Goal: Task Accomplishment & Management: Complete application form

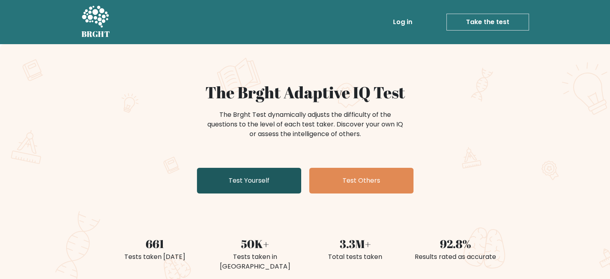
click at [262, 173] on link "Test Yourself" at bounding box center [249, 181] width 104 height 26
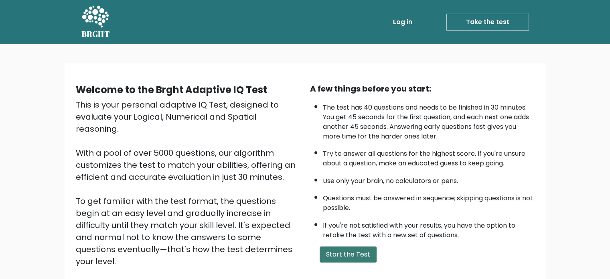
click at [348, 255] on button "Start the Test" at bounding box center [347, 254] width 57 height 16
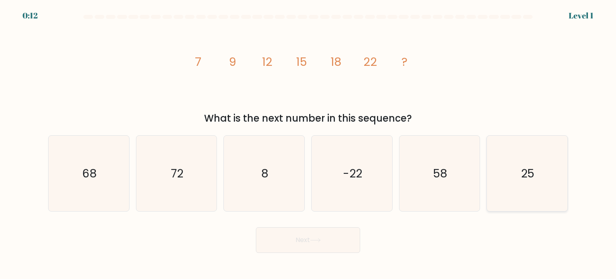
click at [538, 171] on icon "25" at bounding box center [526, 172] width 75 height 75
click at [308, 143] on input "f. 25" at bounding box center [308, 141] width 0 height 4
radio input "true"
click at [308, 247] on button "Next" at bounding box center [308, 240] width 104 height 26
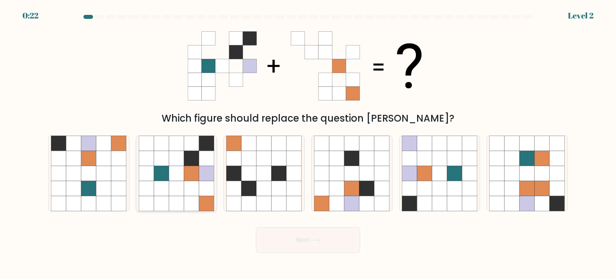
click at [175, 190] on icon at bounding box center [176, 187] width 15 height 15
click at [308, 143] on input "b." at bounding box center [308, 141] width 0 height 4
radio input "true"
click at [332, 241] on button "Next" at bounding box center [308, 240] width 104 height 26
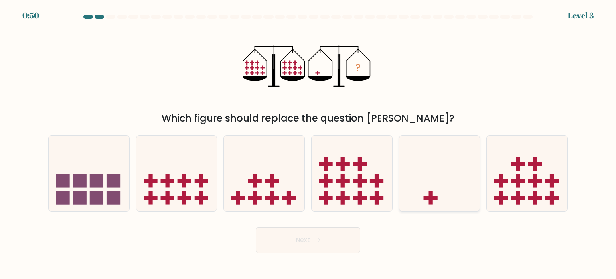
click at [411, 182] on icon at bounding box center [439, 173] width 81 height 67
click at [308, 143] on input "e." at bounding box center [308, 141] width 0 height 4
radio input "true"
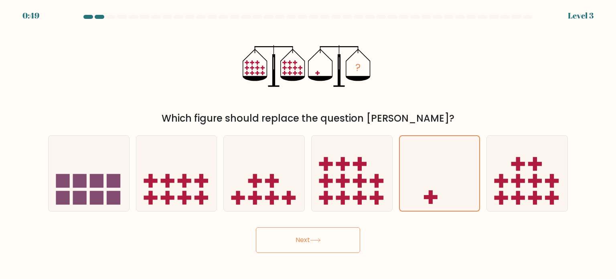
click at [327, 236] on button "Next" at bounding box center [308, 240] width 104 height 26
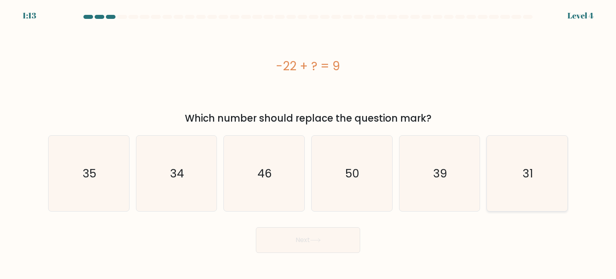
click at [492, 155] on icon "31" at bounding box center [526, 172] width 75 height 75
click at [308, 143] on input "f. 31" at bounding box center [308, 141] width 0 height 4
radio input "true"
click at [317, 240] on icon at bounding box center [315, 240] width 11 height 4
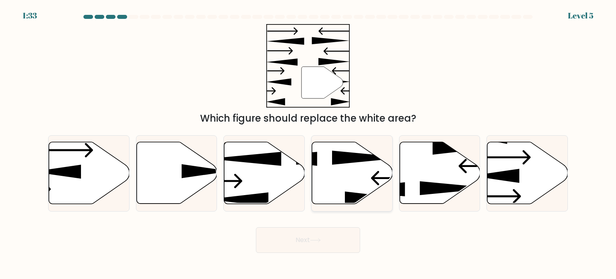
click at [335, 188] on icon at bounding box center [352, 173] width 81 height 62
click at [308, 143] on input "d." at bounding box center [308, 141] width 0 height 4
radio input "true"
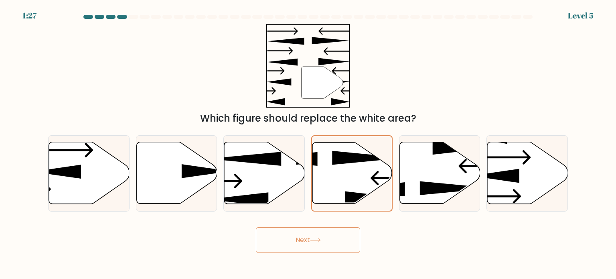
click at [313, 244] on button "Next" at bounding box center [308, 240] width 104 height 26
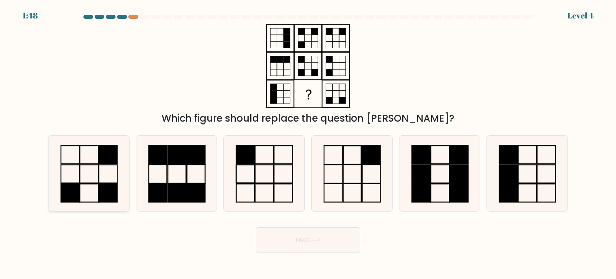
click at [90, 192] on icon at bounding box center [88, 172] width 75 height 75
click at [308, 143] on input "a." at bounding box center [308, 141] width 0 height 4
radio input "true"
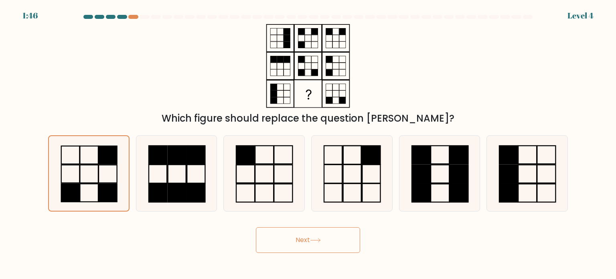
click at [328, 240] on button "Next" at bounding box center [308, 240] width 104 height 26
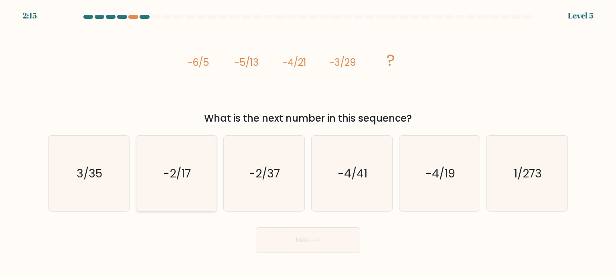
click at [188, 155] on icon "-2/17" at bounding box center [176, 172] width 75 height 75
click at [308, 143] on input "b. -2/17" at bounding box center [308, 141] width 0 height 4
radio input "true"
click at [274, 157] on icon "-2/37" at bounding box center [263, 172] width 75 height 75
click at [308, 143] on input "c. -2/37" at bounding box center [308, 141] width 0 height 4
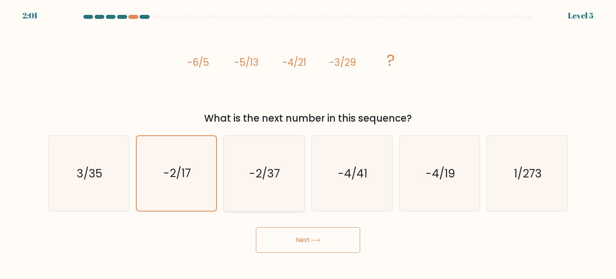
radio input "true"
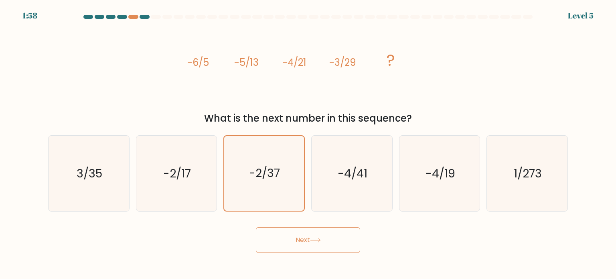
click at [329, 246] on button "Next" at bounding box center [308, 240] width 104 height 26
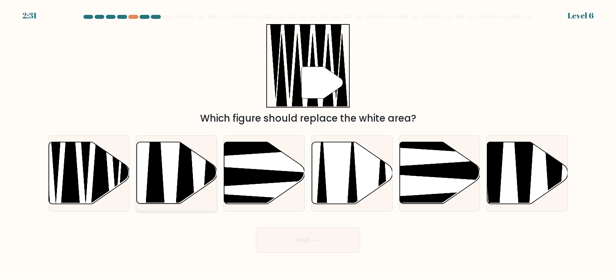
click at [165, 187] on icon at bounding box center [176, 173] width 81 height 62
click at [308, 143] on input "b." at bounding box center [308, 141] width 0 height 4
radio input "true"
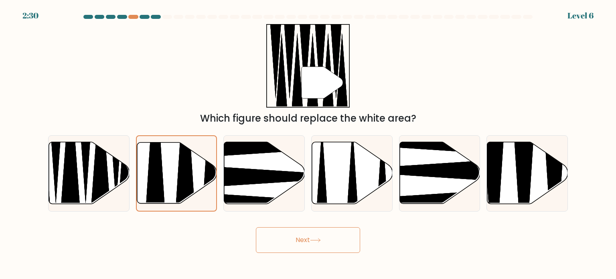
click at [307, 230] on button "Next" at bounding box center [308, 240] width 104 height 26
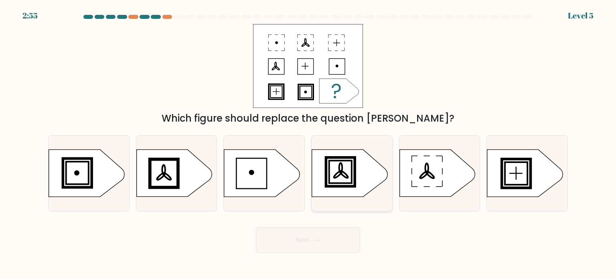
click at [353, 182] on rect at bounding box center [340, 172] width 26 height 26
click at [308, 143] on input "d." at bounding box center [308, 141] width 0 height 4
radio input "true"
click at [339, 246] on button "Next" at bounding box center [308, 240] width 104 height 26
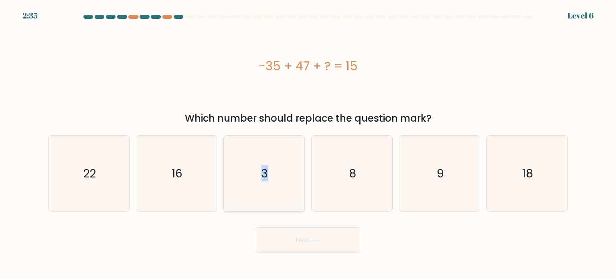
drag, startPoint x: 246, startPoint y: 173, endPoint x: 277, endPoint y: 182, distance: 31.4
click at [277, 182] on icon "3" at bounding box center [263, 172] width 75 height 75
click at [308, 143] on input "c. 3" at bounding box center [308, 141] width 0 height 4
radio input "true"
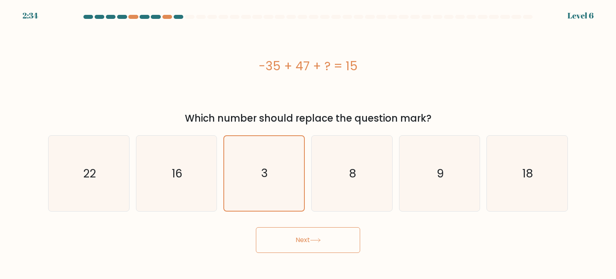
click at [300, 250] on button "Next" at bounding box center [308, 240] width 104 height 26
click at [307, 240] on button "Next" at bounding box center [308, 240] width 104 height 26
click at [316, 238] on icon at bounding box center [315, 240] width 11 height 4
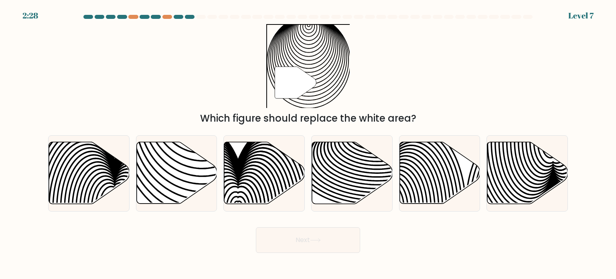
click at [341, 240] on button "Next" at bounding box center [308, 240] width 104 height 26
click at [346, 242] on button "Next" at bounding box center [308, 240] width 104 height 26
click at [343, 179] on icon at bounding box center [377, 167] width 162 height 81
click at [308, 143] on input "d." at bounding box center [308, 141] width 0 height 4
radio input "true"
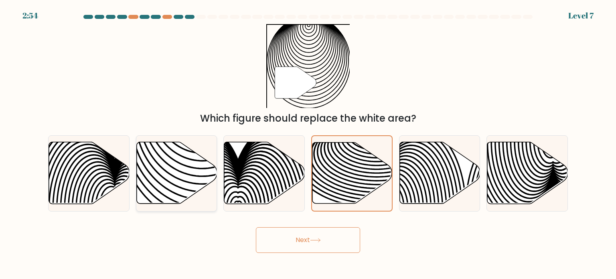
click at [161, 205] on div at bounding box center [176, 173] width 81 height 76
click at [308, 143] on input "b." at bounding box center [308, 141] width 0 height 4
radio input "true"
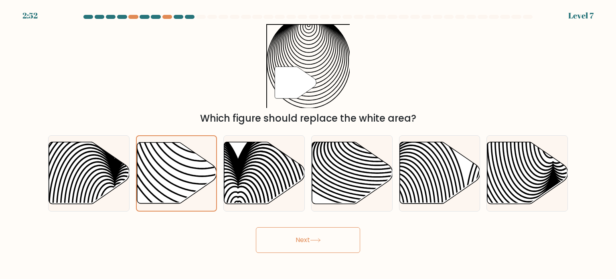
click at [291, 243] on button "Next" at bounding box center [308, 240] width 104 height 26
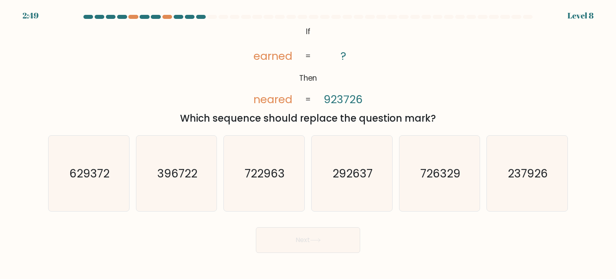
click at [291, 243] on button "Next" at bounding box center [308, 240] width 104 height 26
click at [420, 186] on icon "726329" at bounding box center [439, 172] width 75 height 75
click at [308, 143] on input "e. 726329" at bounding box center [308, 141] width 0 height 4
radio input "true"
click at [315, 238] on icon at bounding box center [315, 240] width 11 height 4
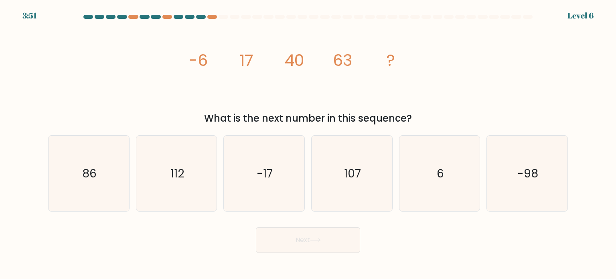
click at [315, 238] on icon at bounding box center [315, 240] width 11 height 4
click at [272, 188] on icon "-17" at bounding box center [263, 172] width 75 height 75
click at [308, 143] on input "c. -17" at bounding box center [308, 141] width 0 height 4
radio input "true"
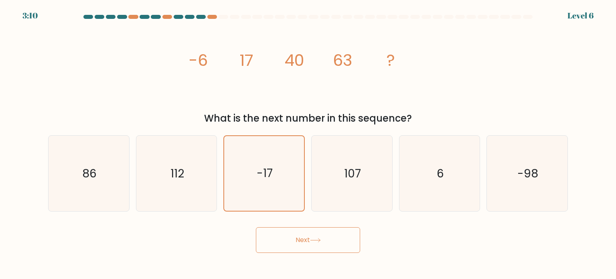
click at [309, 250] on button "Next" at bounding box center [308, 240] width 104 height 26
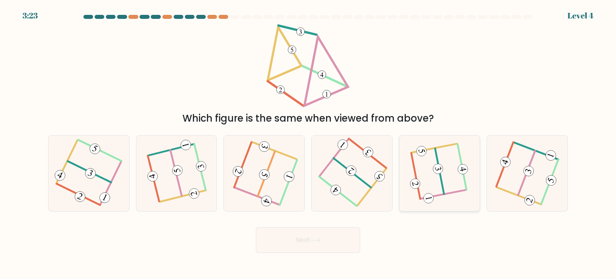
click at [434, 176] on icon at bounding box center [439, 173] width 58 height 61
click at [308, 143] on input "e." at bounding box center [308, 141] width 0 height 4
radio input "true"
click at [304, 232] on button "Next" at bounding box center [308, 240] width 104 height 26
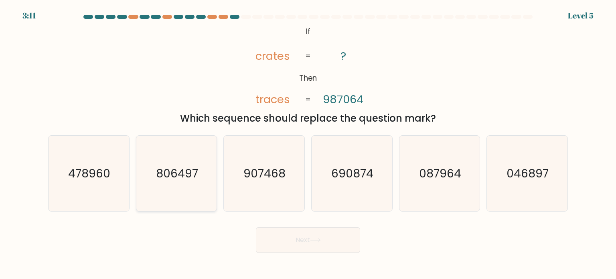
click at [184, 174] on text "806497" at bounding box center [177, 173] width 42 height 16
click at [308, 143] on input "b. 806497" at bounding box center [308, 141] width 0 height 4
radio input "true"
click at [309, 252] on button "Next" at bounding box center [308, 240] width 104 height 26
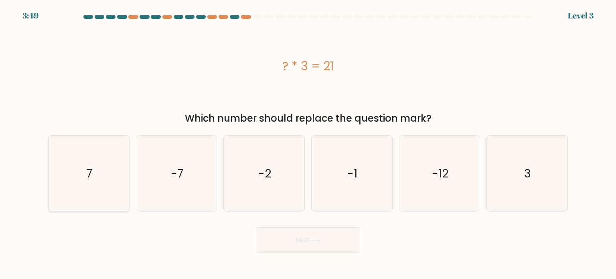
click at [93, 183] on icon "7" at bounding box center [88, 172] width 75 height 75
click at [308, 143] on input "a. 7" at bounding box center [308, 141] width 0 height 4
radio input "true"
click at [309, 240] on button "Next" at bounding box center [308, 240] width 104 height 26
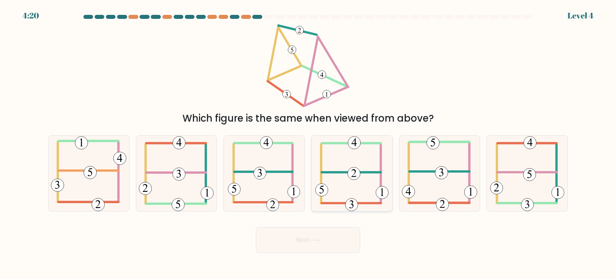
click at [343, 166] on icon at bounding box center [351, 172] width 73 height 75
click at [308, 143] on input "d." at bounding box center [308, 141] width 0 height 4
radio input "true"
click at [309, 248] on button "Next" at bounding box center [308, 240] width 104 height 26
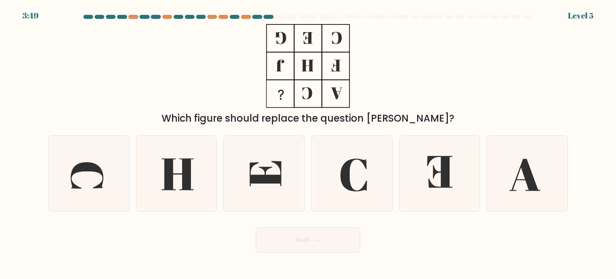
drag, startPoint x: 258, startPoint y: 175, endPoint x: 311, endPoint y: 225, distance: 72.9
click at [311, 225] on form at bounding box center [308, 134] width 616 height 238
click at [415, 197] on icon at bounding box center [439, 172] width 75 height 75
click at [308, 143] on input "e." at bounding box center [308, 141] width 0 height 4
radio input "true"
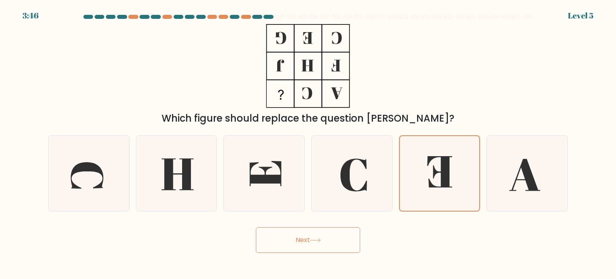
click at [336, 236] on button "Next" at bounding box center [308, 240] width 104 height 26
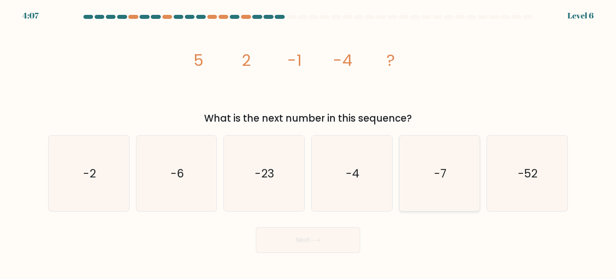
click at [461, 164] on icon "-7" at bounding box center [439, 172] width 75 height 75
click at [308, 143] on input "e. -7" at bounding box center [308, 141] width 0 height 4
radio input "true"
click at [291, 244] on button "Next" at bounding box center [308, 240] width 104 height 26
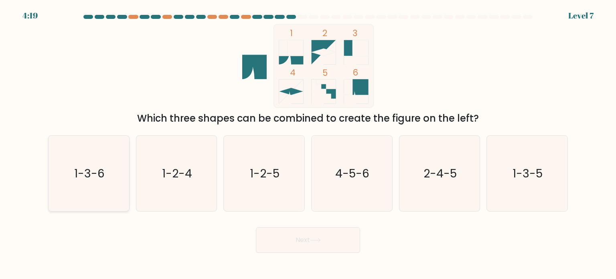
click at [102, 172] on text "1-3-6" at bounding box center [89, 173] width 30 height 16
click at [308, 143] on input "a. 1-3-6" at bounding box center [308, 141] width 0 height 4
radio input "true"
click at [316, 237] on button "Next" at bounding box center [308, 240] width 104 height 26
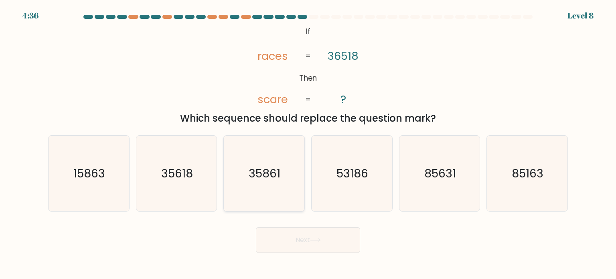
click at [270, 174] on text "35861" at bounding box center [265, 173] width 32 height 16
click at [308, 143] on input "c. 35861" at bounding box center [308, 141] width 0 height 4
radio input "true"
click at [307, 240] on button "Next" at bounding box center [308, 240] width 104 height 26
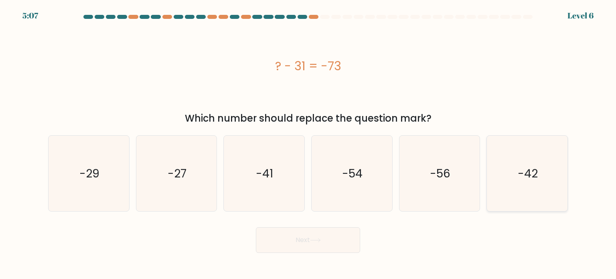
click at [537, 147] on icon "-42" at bounding box center [526, 172] width 75 height 75
click at [308, 143] on input "f. -42" at bounding box center [308, 141] width 0 height 4
radio input "true"
click at [277, 236] on button "Next" at bounding box center [308, 240] width 104 height 26
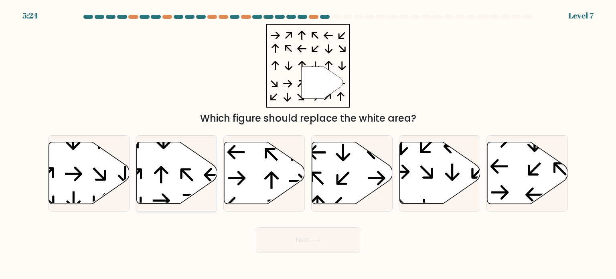
click at [167, 151] on icon at bounding box center [176, 173] width 81 height 62
click at [308, 143] on input "b." at bounding box center [308, 141] width 0 height 4
radio input "true"
click at [508, 180] on icon at bounding box center [527, 173] width 81 height 62
click at [308, 143] on input "f." at bounding box center [308, 141] width 0 height 4
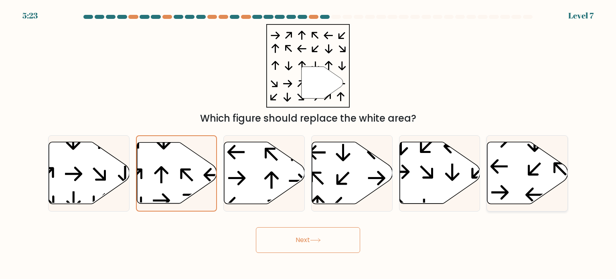
radio input "true"
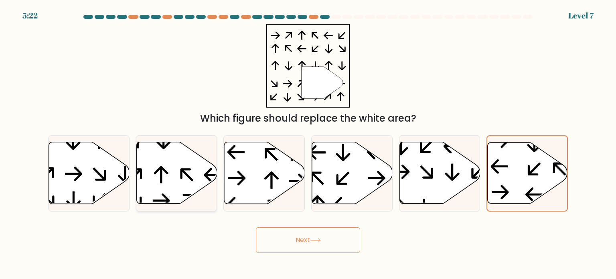
click at [199, 203] on icon at bounding box center [176, 172] width 81 height 63
click at [308, 143] on input "b." at bounding box center [308, 141] width 0 height 4
radio input "true"
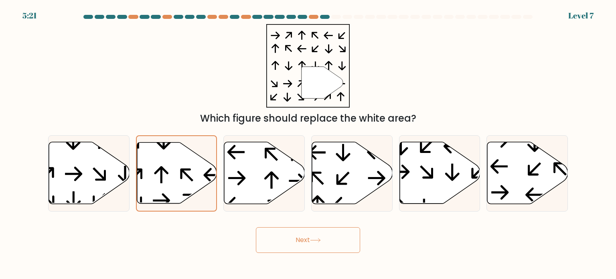
click at [333, 244] on button "Next" at bounding box center [308, 240] width 104 height 26
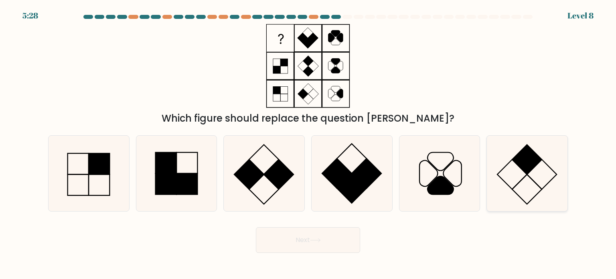
click at [533, 162] on rect at bounding box center [527, 159] width 30 height 30
click at [308, 143] on input "f." at bounding box center [308, 141] width 0 height 4
radio input "true"
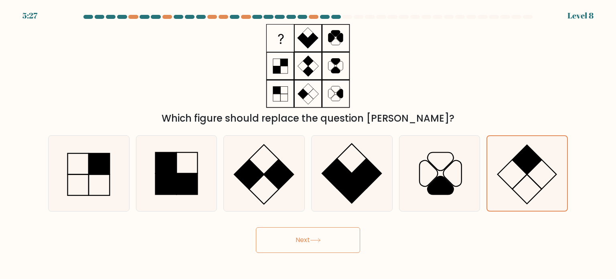
click at [299, 249] on button "Next" at bounding box center [308, 240] width 104 height 26
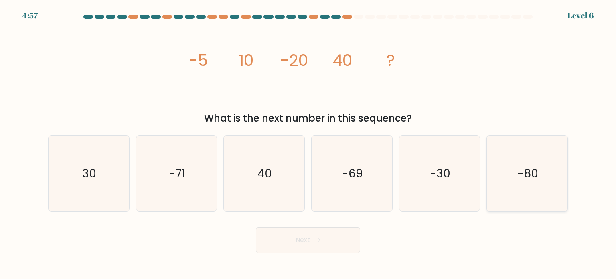
click at [510, 179] on icon "-80" at bounding box center [526, 172] width 75 height 75
click at [308, 143] on input "f. -80" at bounding box center [308, 141] width 0 height 4
radio input "true"
click at [314, 244] on button "Next" at bounding box center [308, 240] width 104 height 26
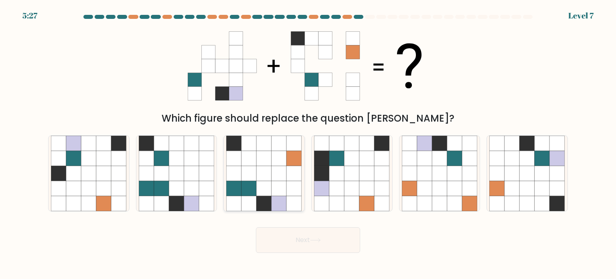
click at [274, 149] on icon at bounding box center [278, 142] width 15 height 15
click at [308, 143] on input "c." at bounding box center [308, 141] width 0 height 4
radio input "true"
click at [309, 246] on button "Next" at bounding box center [308, 240] width 104 height 26
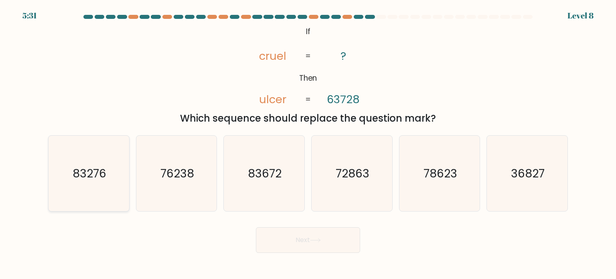
click at [52, 147] on icon "83276" at bounding box center [88, 172] width 75 height 75
click at [308, 143] on input "a. 83276" at bounding box center [308, 141] width 0 height 4
radio input "true"
click at [272, 240] on button "Next" at bounding box center [308, 240] width 104 height 26
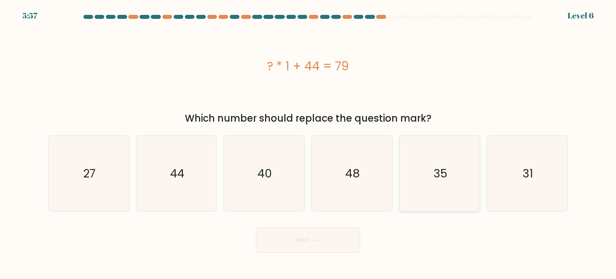
click at [440, 180] on text "35" at bounding box center [440, 173] width 14 height 16
click at [308, 143] on input "e. 35" at bounding box center [308, 141] width 0 height 4
radio input "true"
click at [275, 247] on button "Next" at bounding box center [308, 240] width 104 height 26
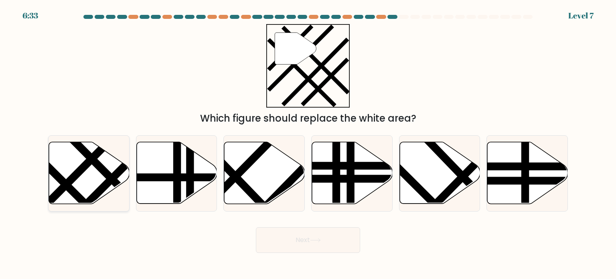
click at [76, 176] on line at bounding box center [78, 171] width 84 height 85
click at [308, 143] on input "a." at bounding box center [308, 141] width 0 height 4
radio input "true"
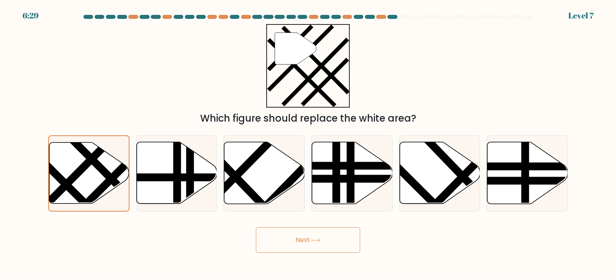
click at [288, 245] on button "Next" at bounding box center [308, 240] width 104 height 26
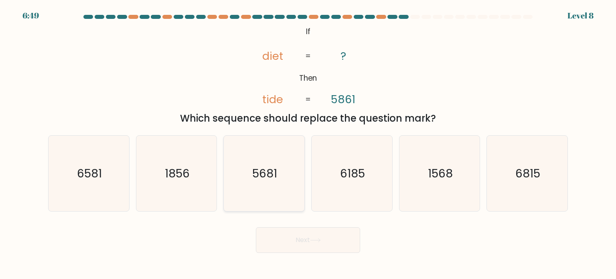
click at [289, 160] on icon "5681" at bounding box center [263, 172] width 75 height 75
click at [308, 143] on input "c. 5681" at bounding box center [308, 141] width 0 height 4
radio input "true"
click at [314, 243] on button "Next" at bounding box center [308, 240] width 104 height 26
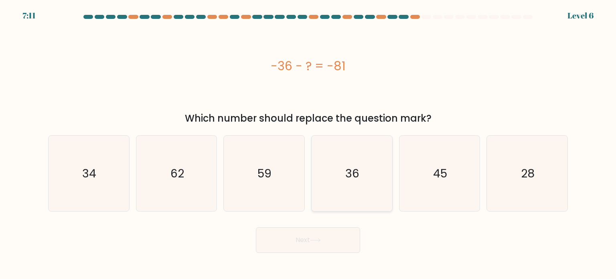
click at [380, 202] on icon "36" at bounding box center [351, 172] width 75 height 75
click at [308, 143] on input "d. 36" at bounding box center [308, 141] width 0 height 4
radio input "true"
click at [308, 240] on button "Next" at bounding box center [308, 240] width 104 height 26
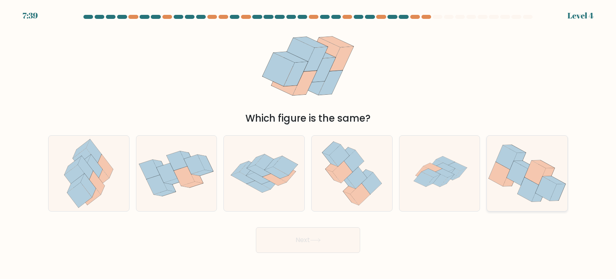
click at [503, 139] on div at bounding box center [526, 173] width 81 height 76
click at [308, 139] on input "f." at bounding box center [308, 141] width 0 height 4
radio input "true"
click at [298, 236] on button "Next" at bounding box center [308, 240] width 104 height 26
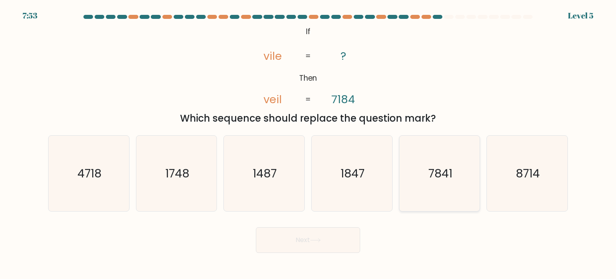
click at [450, 194] on icon "7841" at bounding box center [439, 172] width 75 height 75
click at [308, 143] on input "e. 7841" at bounding box center [308, 141] width 0 height 4
radio input "true"
click at [304, 243] on button "Next" at bounding box center [308, 240] width 104 height 26
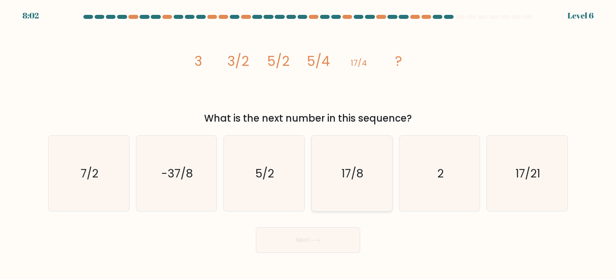
click at [359, 157] on icon "17/8" at bounding box center [351, 172] width 75 height 75
click at [308, 143] on input "d. 17/8" at bounding box center [308, 141] width 0 height 4
radio input "true"
click at [315, 238] on icon at bounding box center [315, 240] width 11 height 4
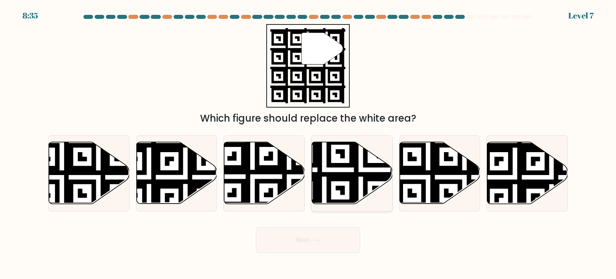
drag, startPoint x: 314, startPoint y: 226, endPoint x: 350, endPoint y: 192, distance: 49.1
click at [350, 192] on form "a." at bounding box center [308, 134] width 616 height 238
click at [350, 192] on icon at bounding box center [324, 206] width 146 height 146
click at [308, 143] on input "d." at bounding box center [308, 141] width 0 height 4
radio input "true"
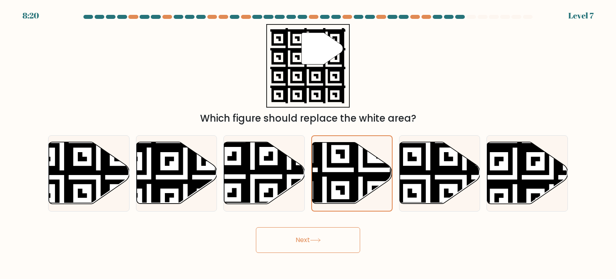
click at [329, 240] on button "Next" at bounding box center [308, 240] width 104 height 26
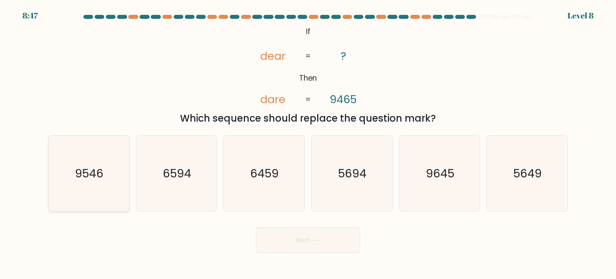
click at [88, 165] on icon "9546" at bounding box center [88, 172] width 75 height 75
click at [308, 143] on input "a. 9546" at bounding box center [308, 141] width 0 height 4
radio input "true"
click at [281, 239] on button "Next" at bounding box center [308, 240] width 104 height 26
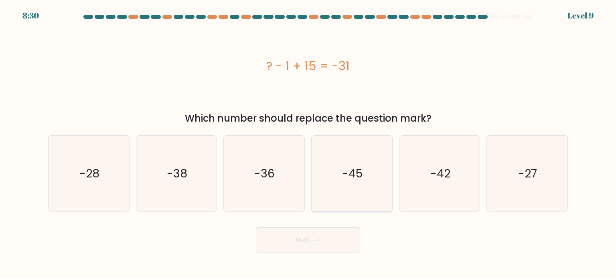
click at [351, 187] on icon "-45" at bounding box center [351, 172] width 75 height 75
click at [308, 143] on input "d. -45" at bounding box center [308, 141] width 0 height 4
radio input "true"
click at [281, 176] on icon "-36" at bounding box center [263, 172] width 75 height 75
click at [308, 143] on input "c. -36" at bounding box center [308, 141] width 0 height 4
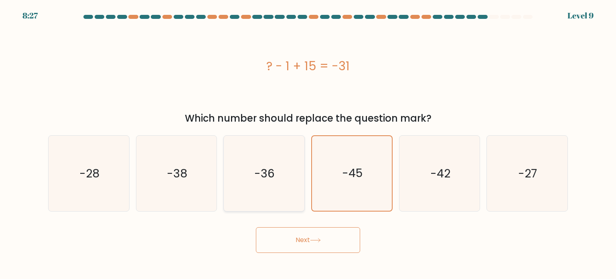
radio input "true"
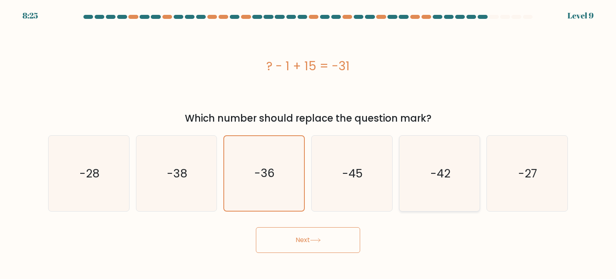
click at [425, 187] on icon "-42" at bounding box center [439, 172] width 75 height 75
click at [308, 143] on input "e. -42" at bounding box center [308, 141] width 0 height 4
radio input "true"
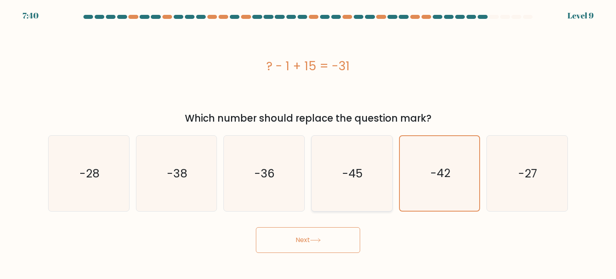
click at [375, 164] on icon "-45" at bounding box center [351, 172] width 75 height 75
click at [308, 143] on input "d. -45" at bounding box center [308, 141] width 0 height 4
radio input "true"
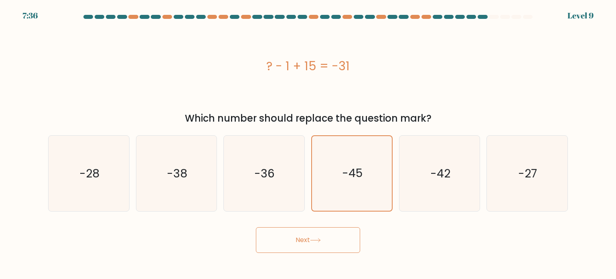
click at [323, 239] on button "Next" at bounding box center [308, 240] width 104 height 26
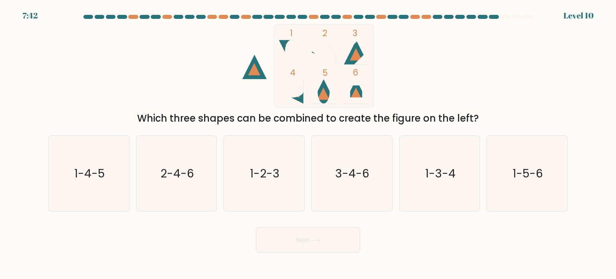
click at [319, 92] on icon at bounding box center [323, 91] width 24 height 24
click at [96, 169] on text "1-4-5" at bounding box center [89, 173] width 30 height 16
click at [308, 143] on input "a. 1-4-5" at bounding box center [308, 141] width 0 height 4
radio input "true"
click at [290, 242] on button "Next" at bounding box center [308, 240] width 104 height 26
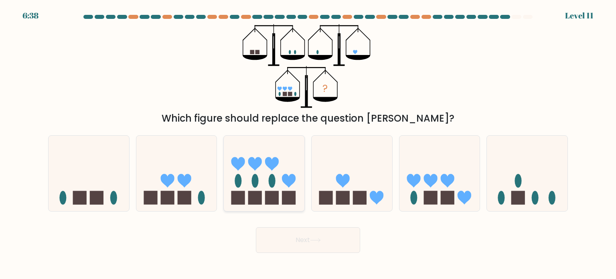
click at [281, 172] on icon at bounding box center [264, 173] width 81 height 67
click at [308, 143] on input "c." at bounding box center [308, 141] width 0 height 4
radio input "true"
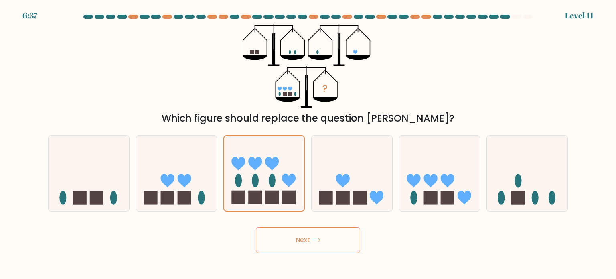
click at [339, 241] on button "Next" at bounding box center [308, 240] width 104 height 26
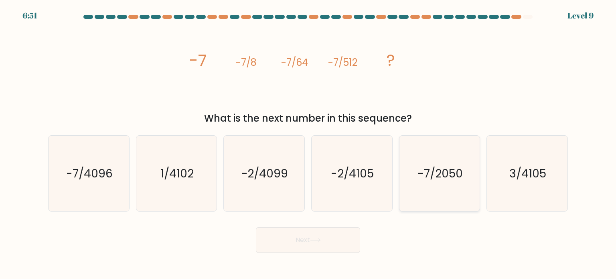
click at [441, 180] on text "-7/2050" at bounding box center [439, 173] width 45 height 16
click at [308, 143] on input "e. -7/2050" at bounding box center [308, 141] width 0 height 4
radio input "true"
click at [317, 240] on icon at bounding box center [315, 240] width 11 height 4
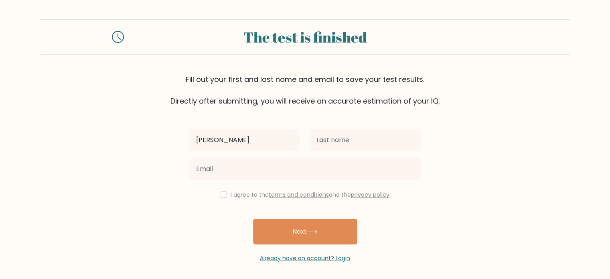
type input "maria"
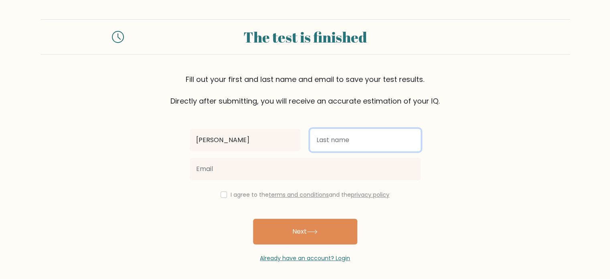
click at [337, 137] on input "text" at bounding box center [365, 140] width 111 height 22
type input "noor"
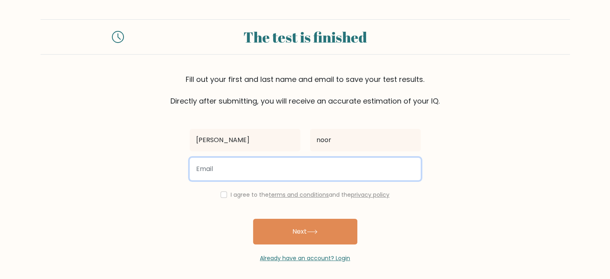
click at [308, 165] on input "email" at bounding box center [305, 168] width 231 height 22
type input "marianoor9909@gmail.com"
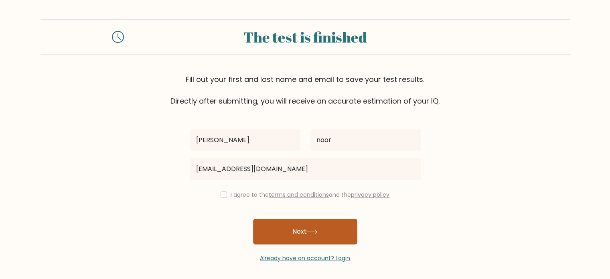
click at [297, 234] on button "Next" at bounding box center [305, 231] width 104 height 26
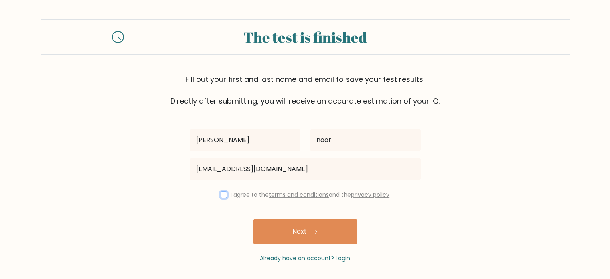
click at [224, 196] on input "checkbox" at bounding box center [223, 194] width 6 height 6
checkbox input "true"
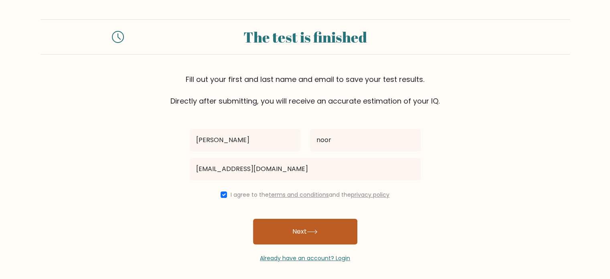
click at [332, 231] on button "Next" at bounding box center [305, 231] width 104 height 26
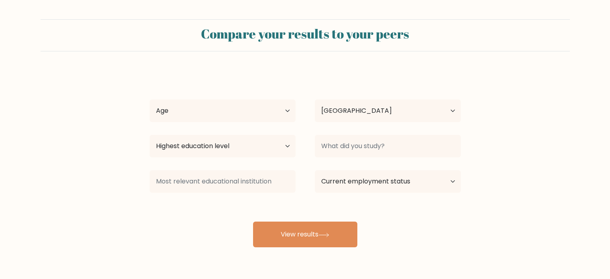
select select "PK"
click at [286, 112] on select "Age Under [DEMOGRAPHIC_DATA] [DEMOGRAPHIC_DATA] [DEMOGRAPHIC_DATA] [DEMOGRAPHIC…" at bounding box center [222, 110] width 146 height 22
select select "min_18"
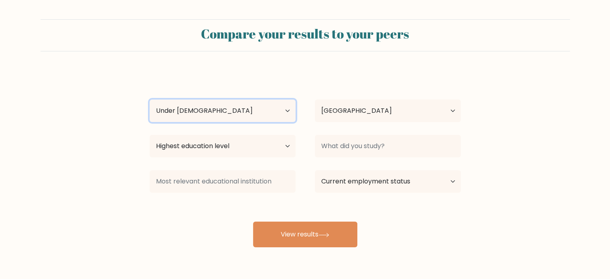
click at [149, 99] on select "Age Under [DEMOGRAPHIC_DATA] [DEMOGRAPHIC_DATA] [DEMOGRAPHIC_DATA] [DEMOGRAPHIC…" at bounding box center [222, 110] width 146 height 22
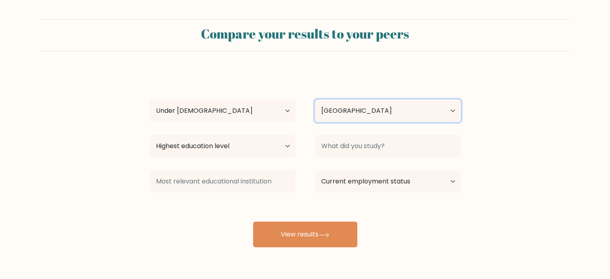
click at [341, 110] on select "Country [GEOGRAPHIC_DATA] [GEOGRAPHIC_DATA] [GEOGRAPHIC_DATA] [US_STATE] [GEOGR…" at bounding box center [388, 110] width 146 height 22
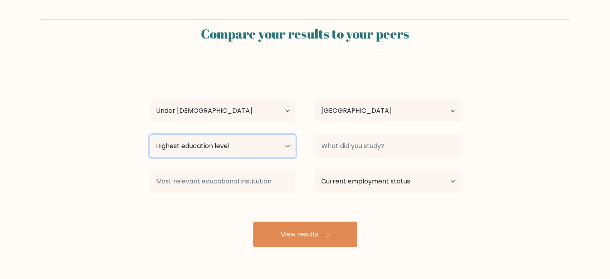
click at [238, 148] on select "Highest education level No schooling Primary Lower Secondary Upper Secondary Oc…" at bounding box center [222, 146] width 146 height 22
select select "lower_secondary"
click at [149, 135] on select "Highest education level No schooling Primary Lower Secondary Upper Secondary Oc…" at bounding box center [222, 146] width 146 height 22
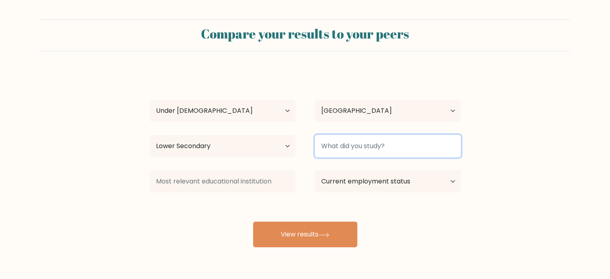
click at [386, 149] on input at bounding box center [388, 146] width 146 height 22
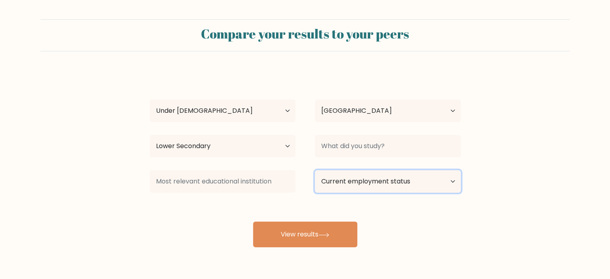
click at [371, 179] on select "Current employment status Employed Student Retired Other / prefer not to answer" at bounding box center [388, 181] width 146 height 22
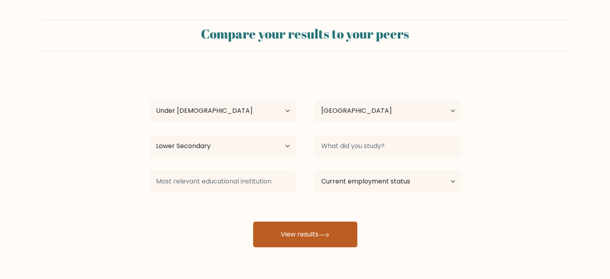
click at [294, 241] on button "View results" at bounding box center [305, 234] width 104 height 26
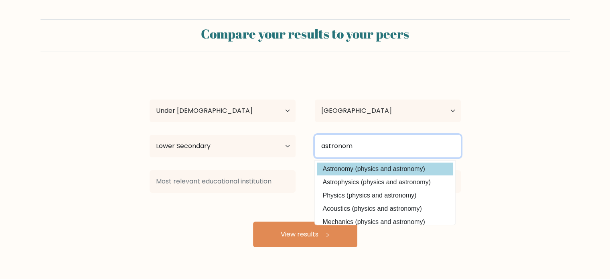
type input "astronom"
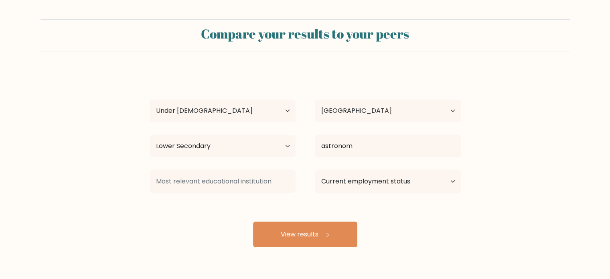
click at [365, 168] on div "maria noor Age Under 18 years old 18-24 years old 25-34 years old 35-44 years o…" at bounding box center [305, 159] width 321 height 176
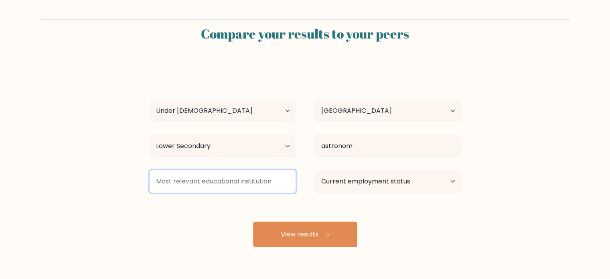
click at [226, 188] on input at bounding box center [222, 181] width 146 height 22
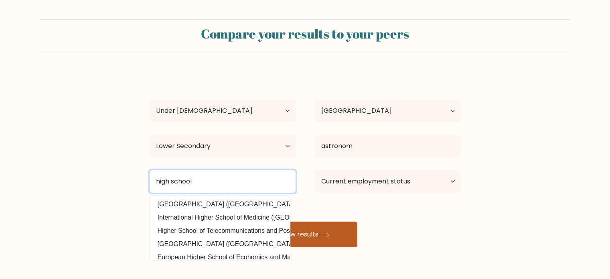
type input "high school"
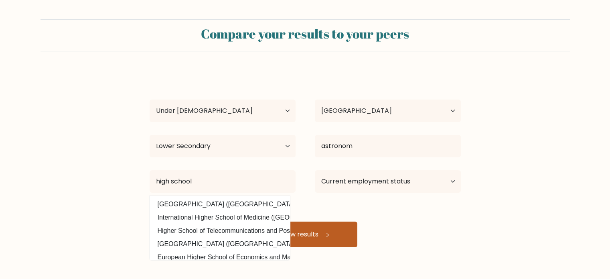
click at [303, 229] on button "View results" at bounding box center [305, 234] width 104 height 26
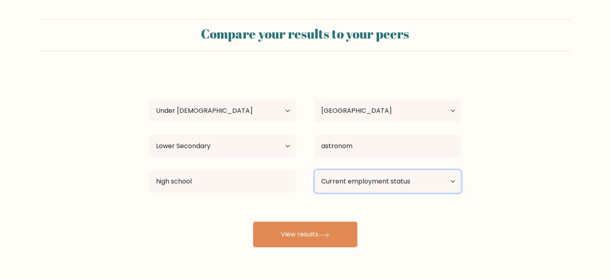
click at [384, 184] on select "Current employment status Employed Student Retired Other / prefer not to answer" at bounding box center [388, 181] width 146 height 22
select select "student"
click at [315, 170] on select "Current employment status Employed Student Retired Other / prefer not to answer" at bounding box center [388, 181] width 146 height 22
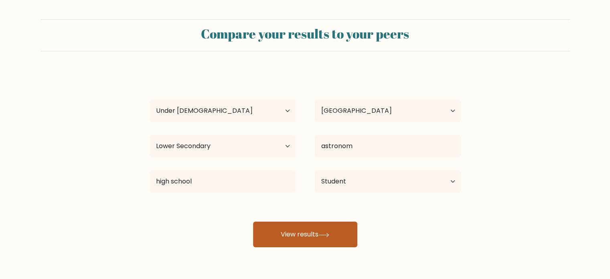
click at [313, 238] on button "View results" at bounding box center [305, 234] width 104 height 26
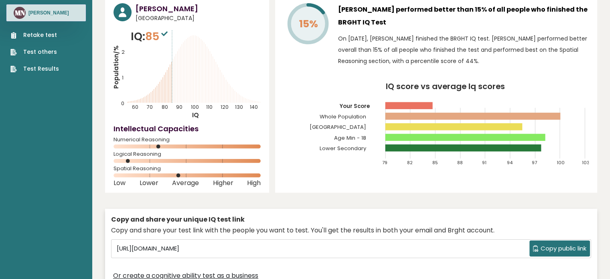
scroll to position [46, 0]
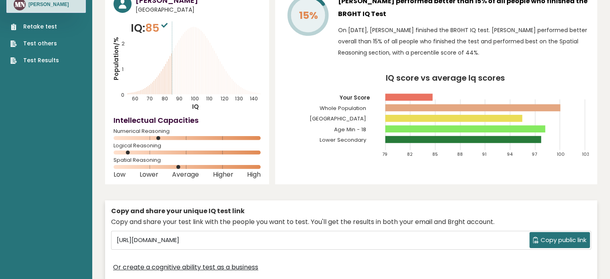
click at [543, 244] on button "Copy public link" at bounding box center [559, 240] width 61 height 16
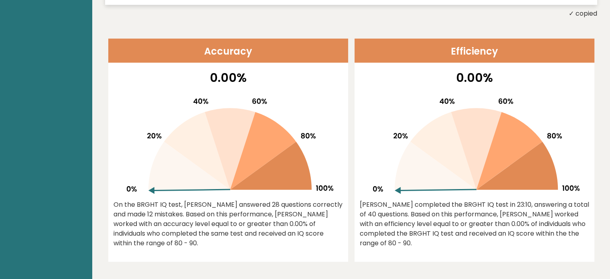
scroll to position [0, 0]
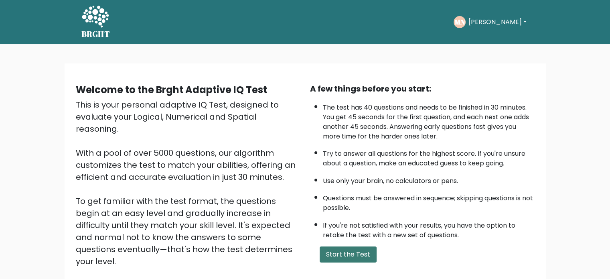
click at [350, 248] on button "Start the Test" at bounding box center [347, 254] width 57 height 16
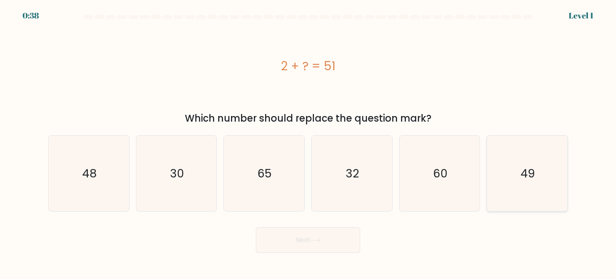
click at [524, 170] on text "49" at bounding box center [527, 173] width 14 height 16
click at [308, 143] on input "f. 49" at bounding box center [308, 141] width 0 height 4
radio input "true"
click at [303, 248] on button "Next" at bounding box center [308, 240] width 104 height 26
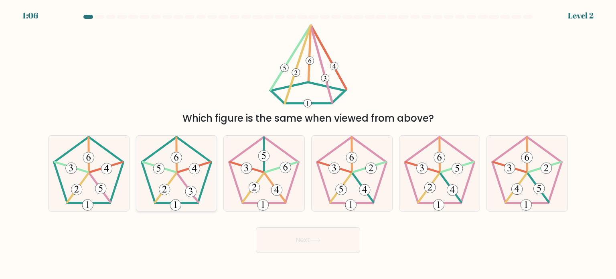
click at [196, 192] on 393 at bounding box center [190, 191] width 11 height 11
click at [308, 143] on input "b." at bounding box center [308, 141] width 0 height 4
radio input "true"
click at [308, 235] on button "Next" at bounding box center [308, 240] width 104 height 26
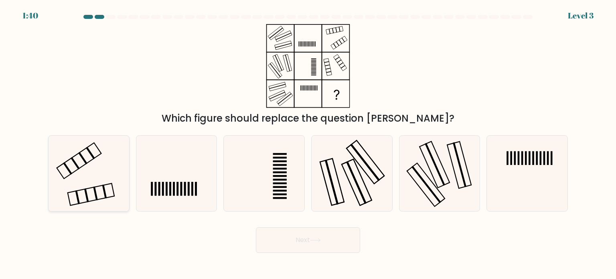
click at [109, 176] on icon at bounding box center [88, 172] width 75 height 75
click at [308, 143] on input "a." at bounding box center [308, 141] width 0 height 4
radio input "true"
click at [305, 250] on button "Next" at bounding box center [308, 240] width 104 height 26
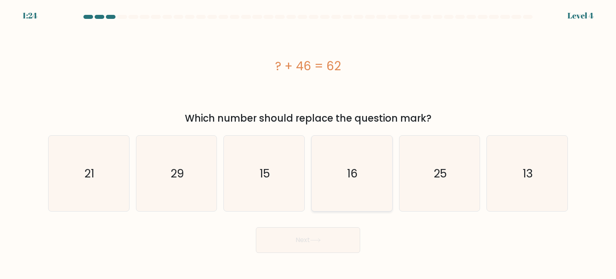
click at [343, 181] on icon "16" at bounding box center [351, 172] width 75 height 75
click at [308, 143] on input "d. 16" at bounding box center [308, 141] width 0 height 4
radio input "true"
click at [314, 248] on button "Next" at bounding box center [308, 240] width 104 height 26
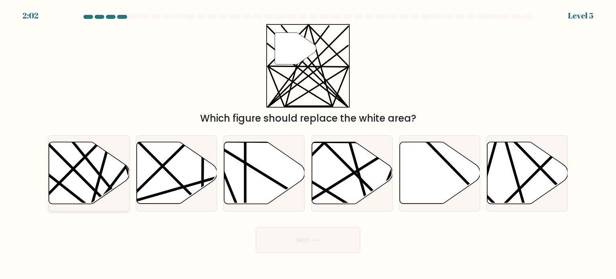
click at [65, 181] on icon at bounding box center [89, 173] width 81 height 62
click at [308, 143] on input "a." at bounding box center [308, 141] width 0 height 4
radio input "true"
click at [322, 234] on button "Next" at bounding box center [308, 240] width 104 height 26
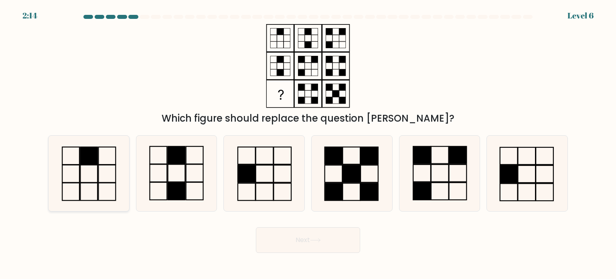
click at [88, 165] on icon at bounding box center [88, 172] width 75 height 75
click at [308, 143] on input "a." at bounding box center [308, 141] width 0 height 4
radio input "true"
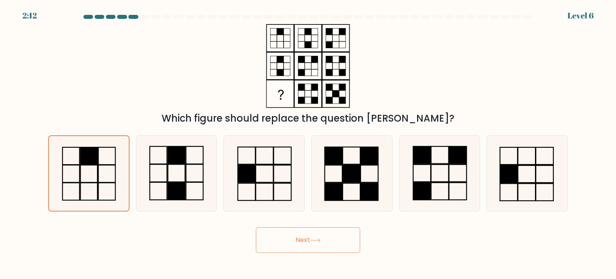
click at [330, 237] on button "Next" at bounding box center [308, 240] width 104 height 26
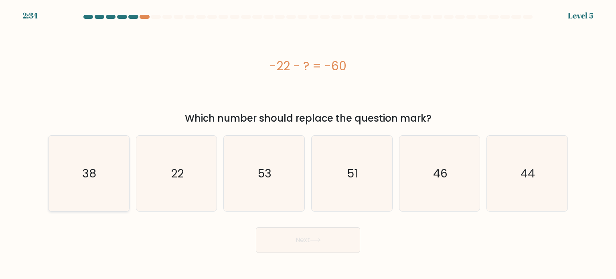
click at [106, 162] on icon "38" at bounding box center [88, 172] width 75 height 75
click at [308, 143] on input "a. 38" at bounding box center [308, 141] width 0 height 4
radio input "true"
click at [299, 244] on button "Next" at bounding box center [308, 240] width 104 height 26
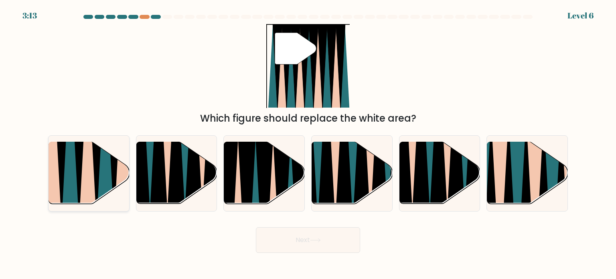
click at [71, 168] on icon at bounding box center [70, 142] width 18 height 161
click at [308, 143] on input "a." at bounding box center [308, 141] width 0 height 4
radio input "true"
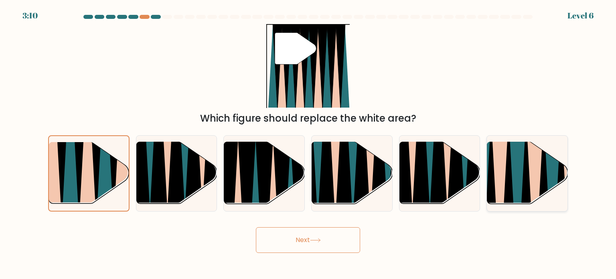
click at [524, 164] on icon at bounding box center [526, 208] width 18 height 161
click at [308, 143] on input "f." at bounding box center [308, 141] width 0 height 4
radio input "true"
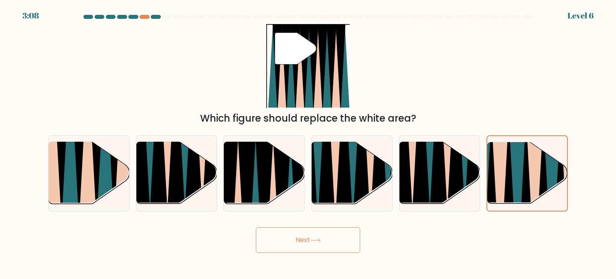
click at [336, 246] on button "Next" at bounding box center [308, 240] width 104 height 26
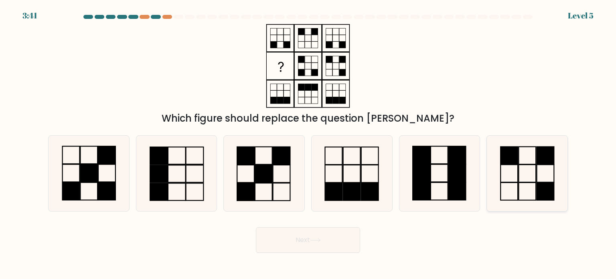
click at [520, 176] on icon at bounding box center [526, 172] width 75 height 75
click at [308, 143] on input "f." at bounding box center [308, 141] width 0 height 4
radio input "true"
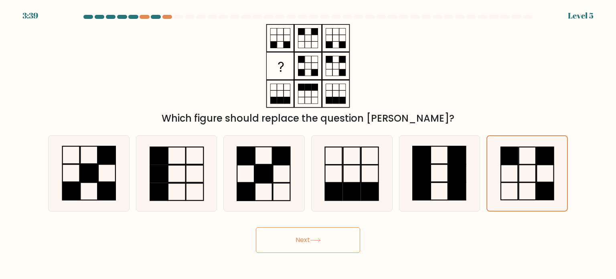
click at [314, 240] on icon at bounding box center [315, 240] width 10 height 4
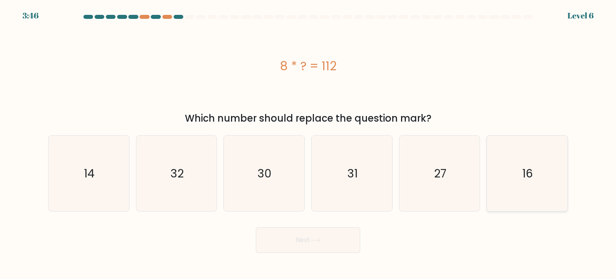
click at [543, 159] on icon "16" at bounding box center [526, 172] width 75 height 75
click at [308, 143] on input "f. 16" at bounding box center [308, 141] width 0 height 4
radio input "true"
click at [79, 175] on icon "14" at bounding box center [88, 172] width 75 height 75
click at [308, 143] on input "a. 14" at bounding box center [308, 141] width 0 height 4
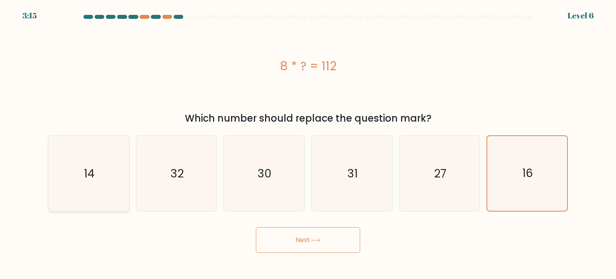
radio input "true"
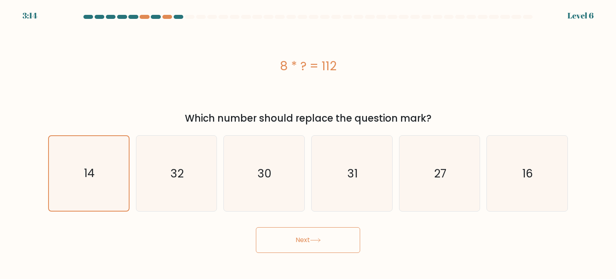
click at [327, 238] on button "Next" at bounding box center [308, 240] width 104 height 26
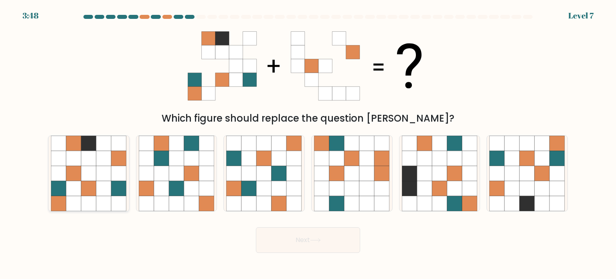
click at [73, 170] on icon at bounding box center [73, 173] width 15 height 15
click at [308, 143] on input "a." at bounding box center [308, 141] width 0 height 4
radio input "true"
click at [282, 245] on button "Next" at bounding box center [308, 240] width 104 height 26
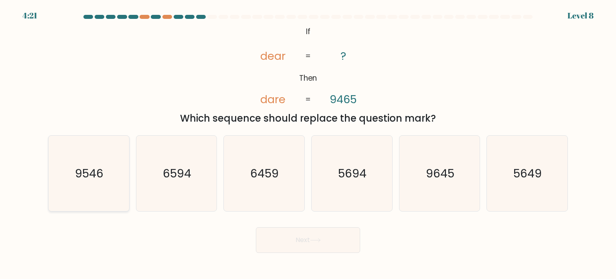
click at [51, 198] on icon "9546" at bounding box center [88, 172] width 75 height 75
click at [308, 143] on input "a. 9546" at bounding box center [308, 141] width 0 height 4
radio input "true"
click at [302, 240] on button "Next" at bounding box center [308, 240] width 104 height 26
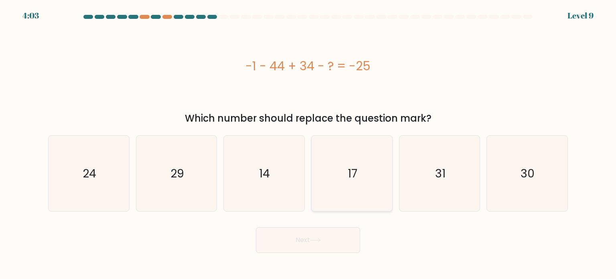
click at [351, 179] on text "17" at bounding box center [352, 173] width 10 height 16
click at [308, 143] on input "d. 17" at bounding box center [308, 141] width 0 height 4
radio input "true"
click at [309, 244] on button "Next" at bounding box center [308, 240] width 104 height 26
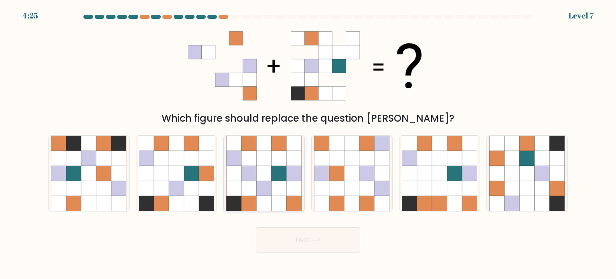
click at [275, 190] on icon at bounding box center [278, 187] width 15 height 15
click at [308, 143] on input "c." at bounding box center [308, 141] width 0 height 4
radio input "true"
click at [337, 243] on button "Next" at bounding box center [308, 240] width 104 height 26
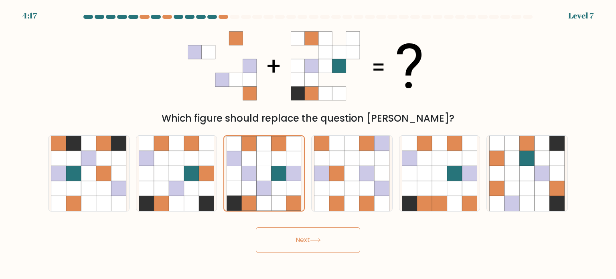
click at [309, 235] on button "Next" at bounding box center [308, 240] width 104 height 26
click at [282, 190] on icon at bounding box center [278, 187] width 15 height 15
click at [308, 143] on input "c." at bounding box center [308, 141] width 0 height 4
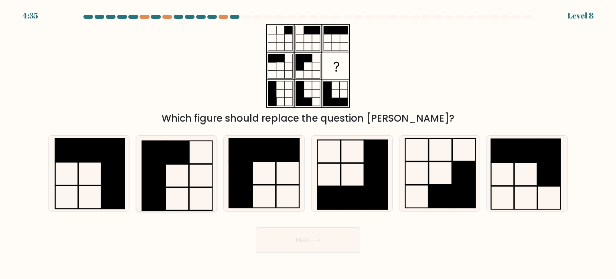
click at [172, 176] on icon at bounding box center [176, 172] width 75 height 75
click at [308, 143] on input "b." at bounding box center [308, 141] width 0 height 4
radio input "true"
click at [349, 232] on button "Next" at bounding box center [308, 240] width 104 height 26
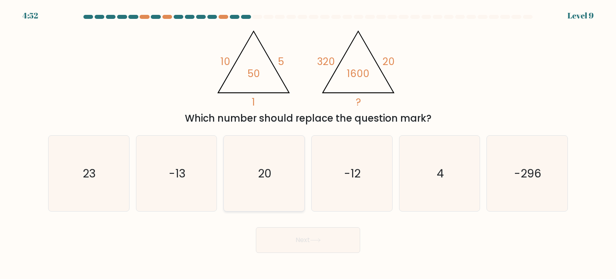
click at [284, 159] on icon "20" at bounding box center [263, 172] width 75 height 75
click at [308, 143] on input "c. 20" at bounding box center [308, 141] width 0 height 4
radio input "true"
click at [311, 238] on button "Next" at bounding box center [308, 240] width 104 height 26
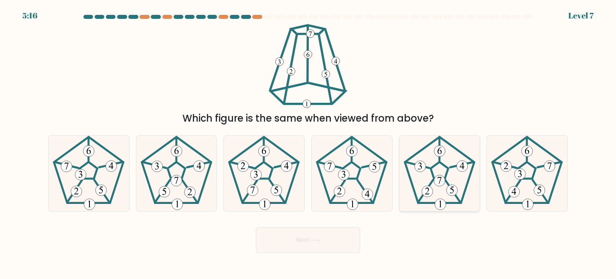
click at [425, 179] on icon at bounding box center [439, 172] width 75 height 75
click at [308, 143] on input "e." at bounding box center [308, 141] width 0 height 4
radio input "true"
click at [315, 238] on icon at bounding box center [315, 240] width 11 height 4
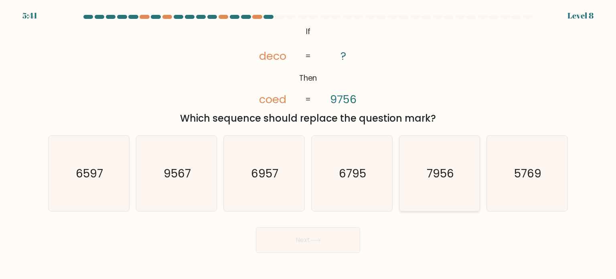
click at [462, 169] on icon "7956" at bounding box center [439, 172] width 75 height 75
click at [308, 143] on input "e. 7956" at bounding box center [308, 141] width 0 height 4
radio input "true"
click at [319, 243] on button "Next" at bounding box center [308, 240] width 104 height 26
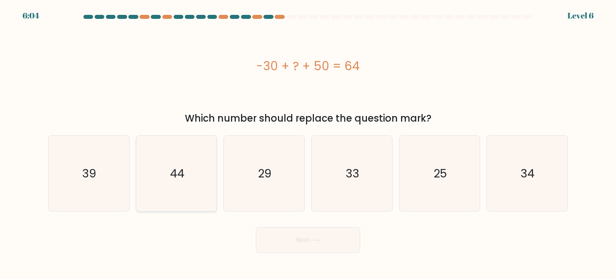
click at [194, 208] on icon "44" at bounding box center [176, 172] width 75 height 75
click at [308, 143] on input "b. 44" at bounding box center [308, 141] width 0 height 4
radio input "true"
click at [316, 244] on button "Next" at bounding box center [308, 240] width 104 height 26
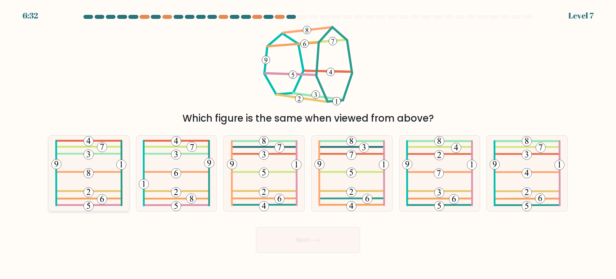
click at [107, 178] on icon at bounding box center [88, 172] width 75 height 75
click at [308, 143] on input "a." at bounding box center [308, 141] width 0 height 4
radio input "true"
click at [307, 240] on button "Next" at bounding box center [308, 240] width 104 height 26
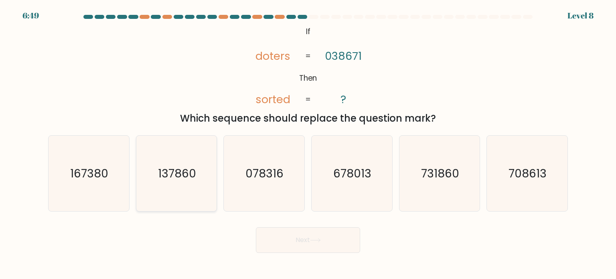
click at [183, 198] on icon "137860" at bounding box center [176, 172] width 75 height 75
click at [308, 143] on input "b. 137860" at bounding box center [308, 141] width 0 height 4
radio input "true"
click at [311, 242] on button "Next" at bounding box center [308, 240] width 104 height 26
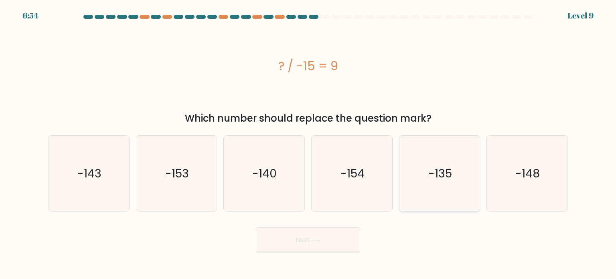
click at [452, 166] on icon "-135" at bounding box center [439, 172] width 75 height 75
click at [308, 143] on input "e. -135" at bounding box center [308, 141] width 0 height 4
radio input "true"
click at [331, 242] on button "Next" at bounding box center [308, 240] width 104 height 26
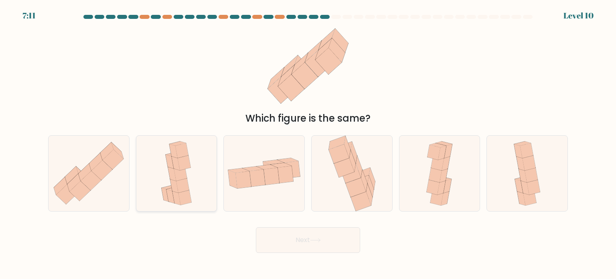
click at [192, 176] on icon at bounding box center [176, 172] width 39 height 75
click at [308, 143] on input "b." at bounding box center [308, 141] width 0 height 4
radio input "true"
click at [330, 240] on button "Next" at bounding box center [308, 240] width 104 height 26
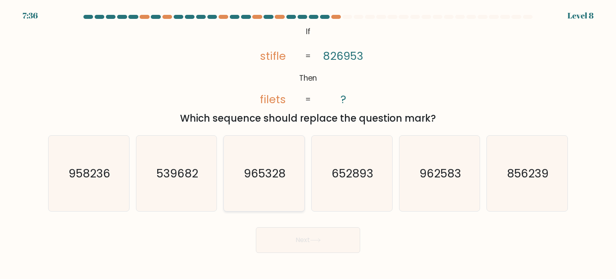
click at [252, 178] on text "965328" at bounding box center [265, 173] width 42 height 16
click at [308, 143] on input "c. 965328" at bounding box center [308, 141] width 0 height 4
radio input "true"
click at [332, 247] on button "Next" at bounding box center [308, 240] width 104 height 26
